Goal: Check status: Check status

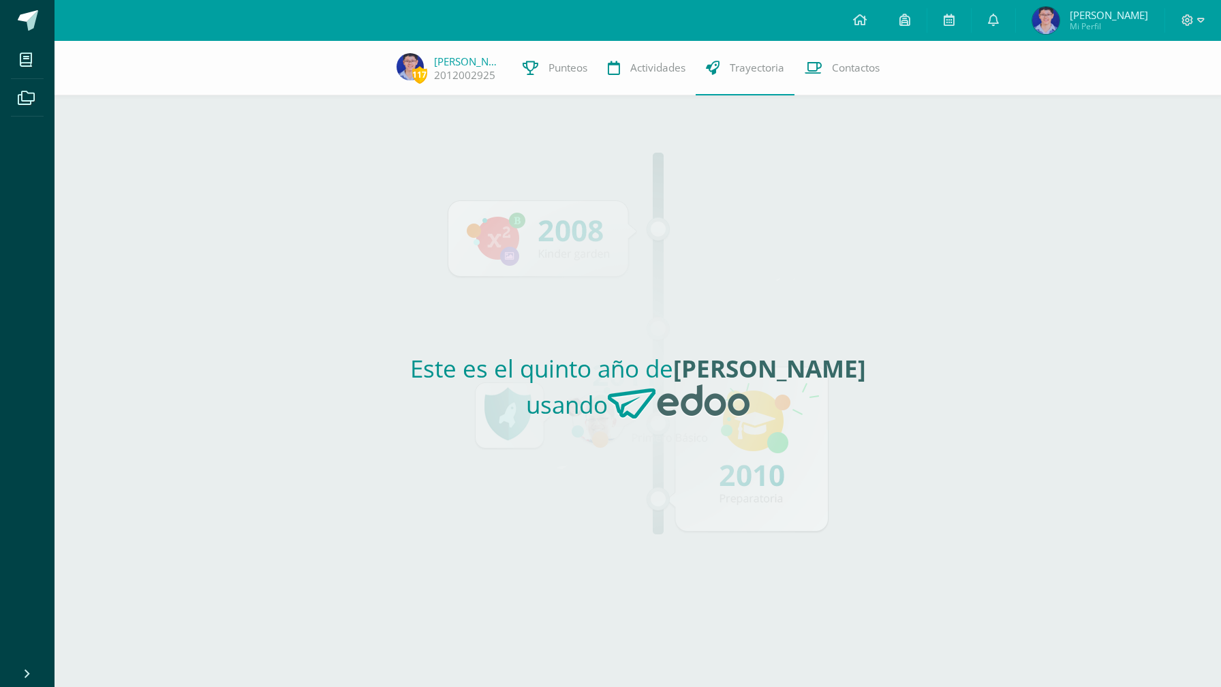
click at [1059, 11] on img at bounding box center [1045, 20] width 27 height 27
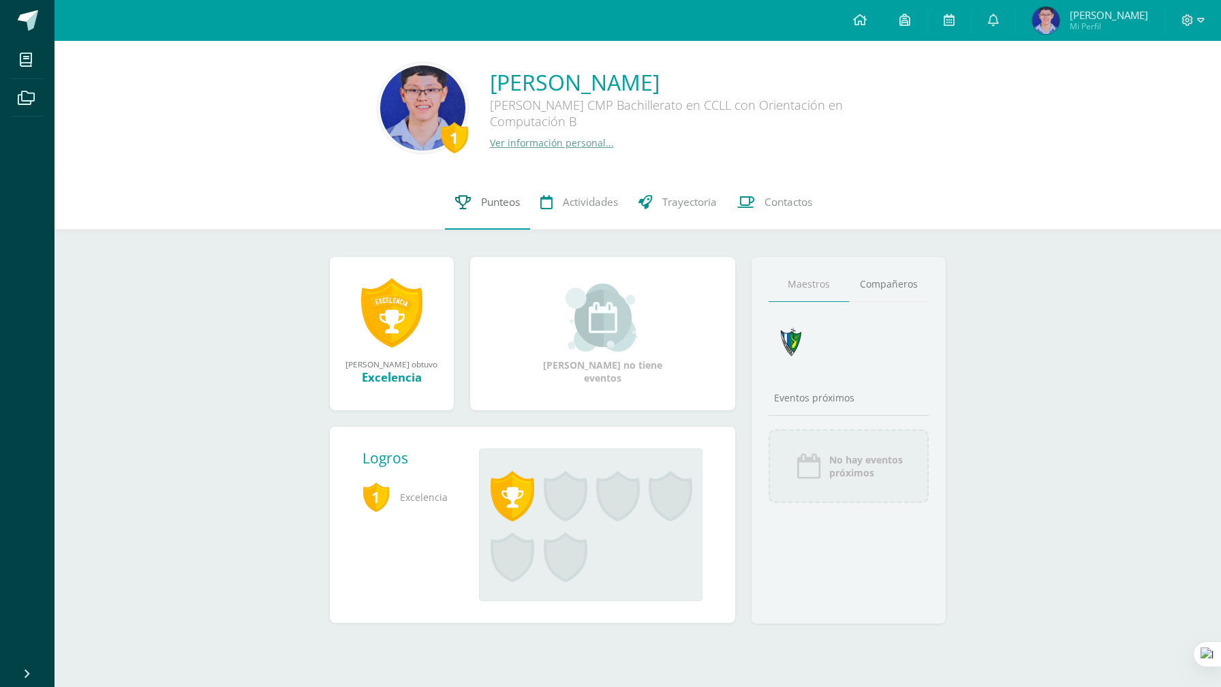
click at [489, 206] on span "Punteos" at bounding box center [500, 202] width 39 height 14
